Goal: Communication & Community: Answer question/provide support

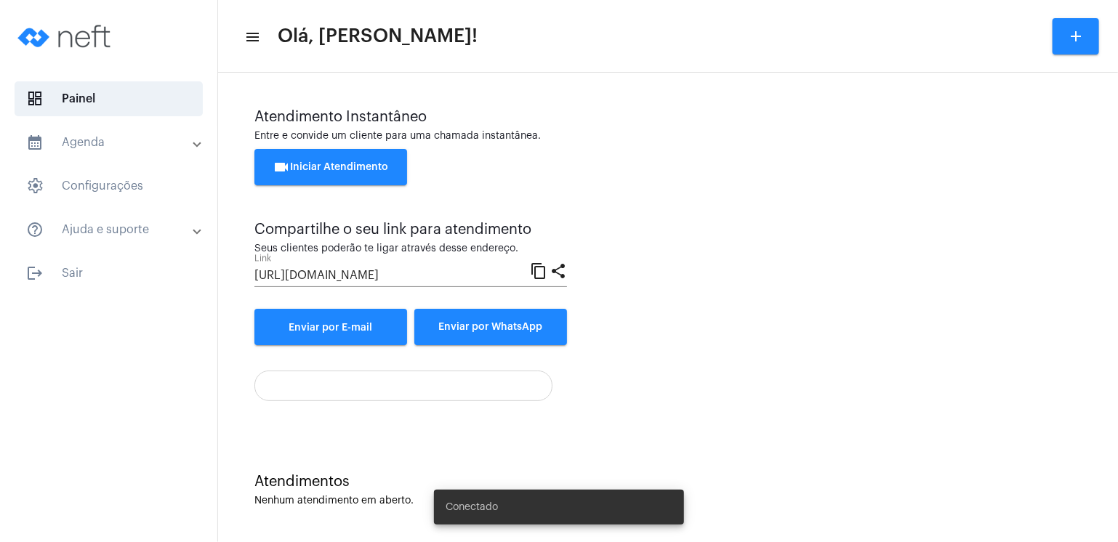
click at [374, 166] on span "videocam Iniciar Atendimento" at bounding box center [331, 167] width 116 height 10
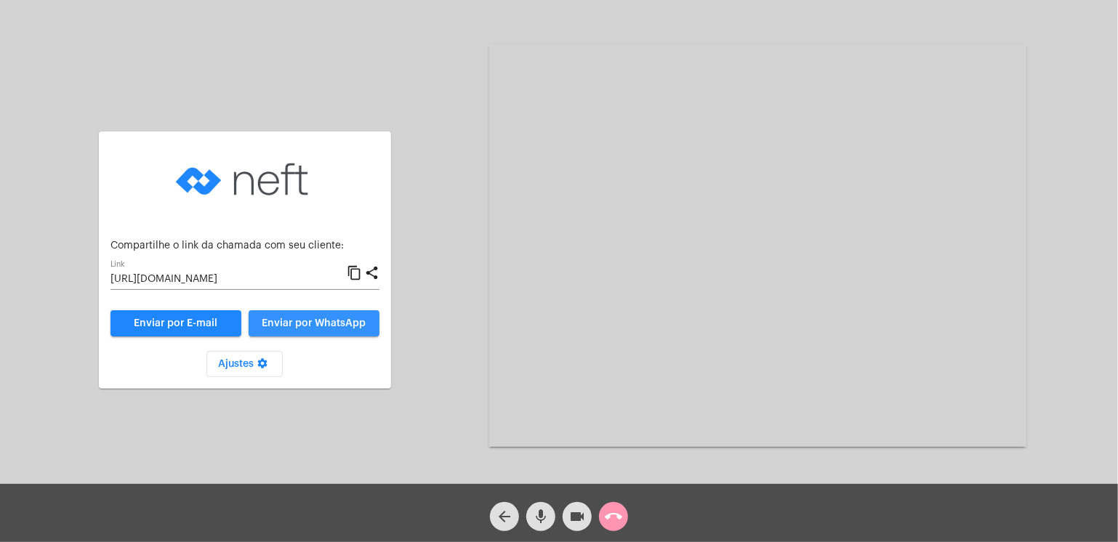
click at [312, 329] on button "Enviar por WhatsApp" at bounding box center [314, 323] width 131 height 26
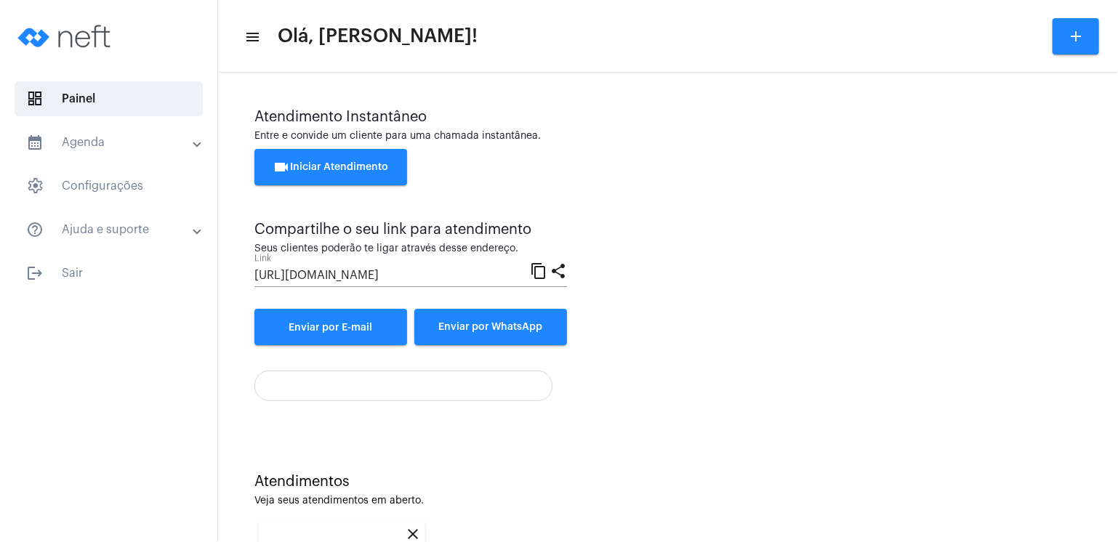
scroll to position [188, 0]
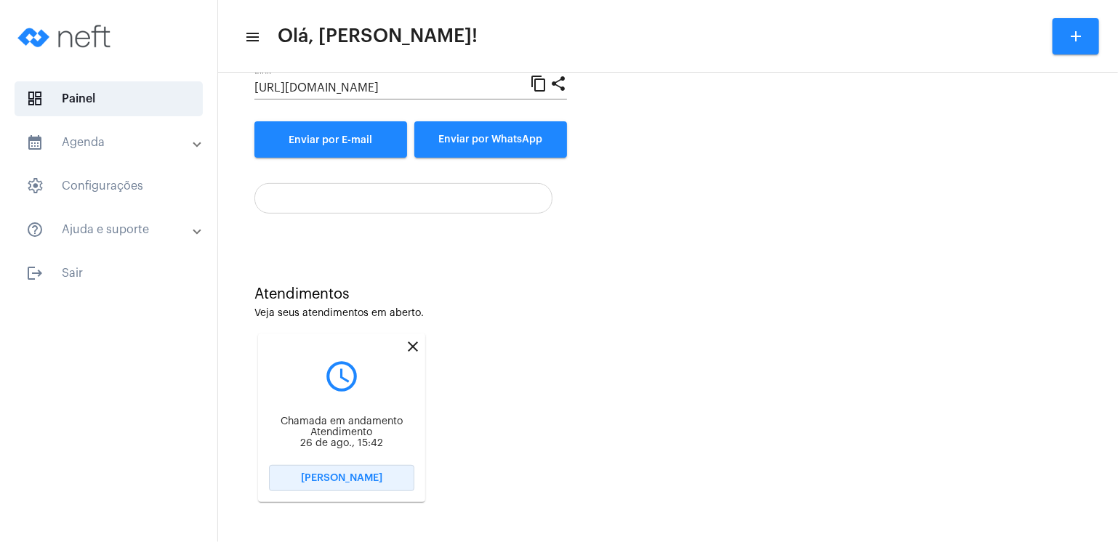
click at [335, 479] on span "[PERSON_NAME]" at bounding box center [341, 478] width 81 height 10
